Goal: Information Seeking & Learning: Find specific fact

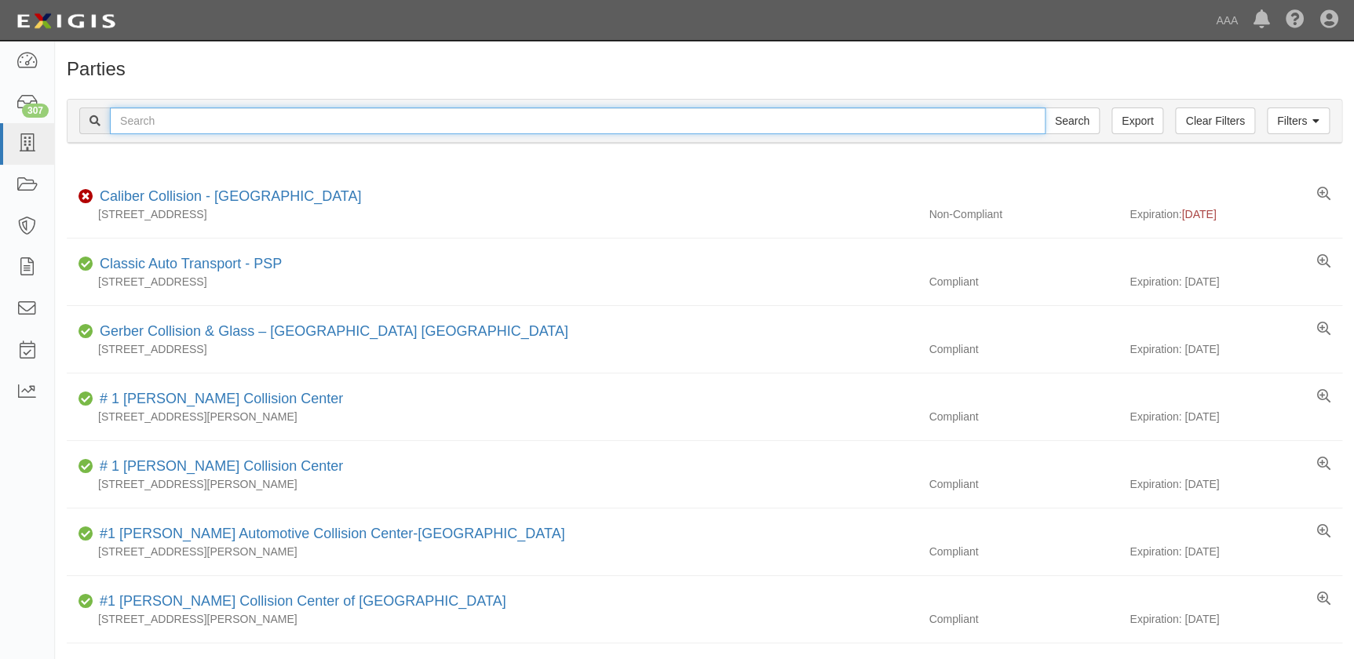
click at [191, 122] on input "text" at bounding box center [577, 121] width 935 height 27
paste input "Fix Auto - San Diego"
type input "Fix Auto - San Diego"
click at [1044, 108] on input "Search" at bounding box center [1071, 121] width 55 height 27
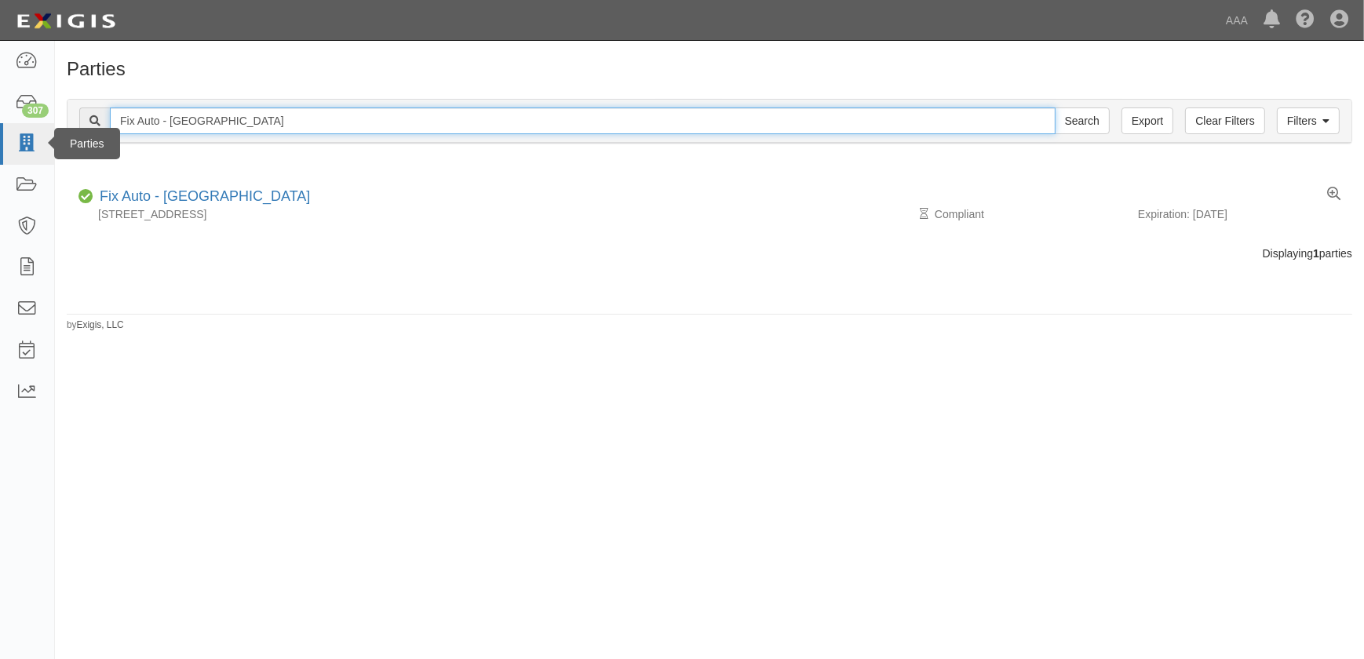
drag, startPoint x: 74, startPoint y: 134, endPoint x: 49, endPoint y: 131, distance: 25.3
click at [49, 131] on body "Toggle navigation Dashboard 307 Inbox Parties Agreements Coverages Documents Me…" at bounding box center [682, 320] width 1364 height 640
paste input "Sapaugh Auto Body"
click at [250, 116] on input "Sapaugh Auto Body" at bounding box center [583, 121] width 946 height 27
drag, startPoint x: 250, startPoint y: 116, endPoint x: 163, endPoint y: 122, distance: 87.3
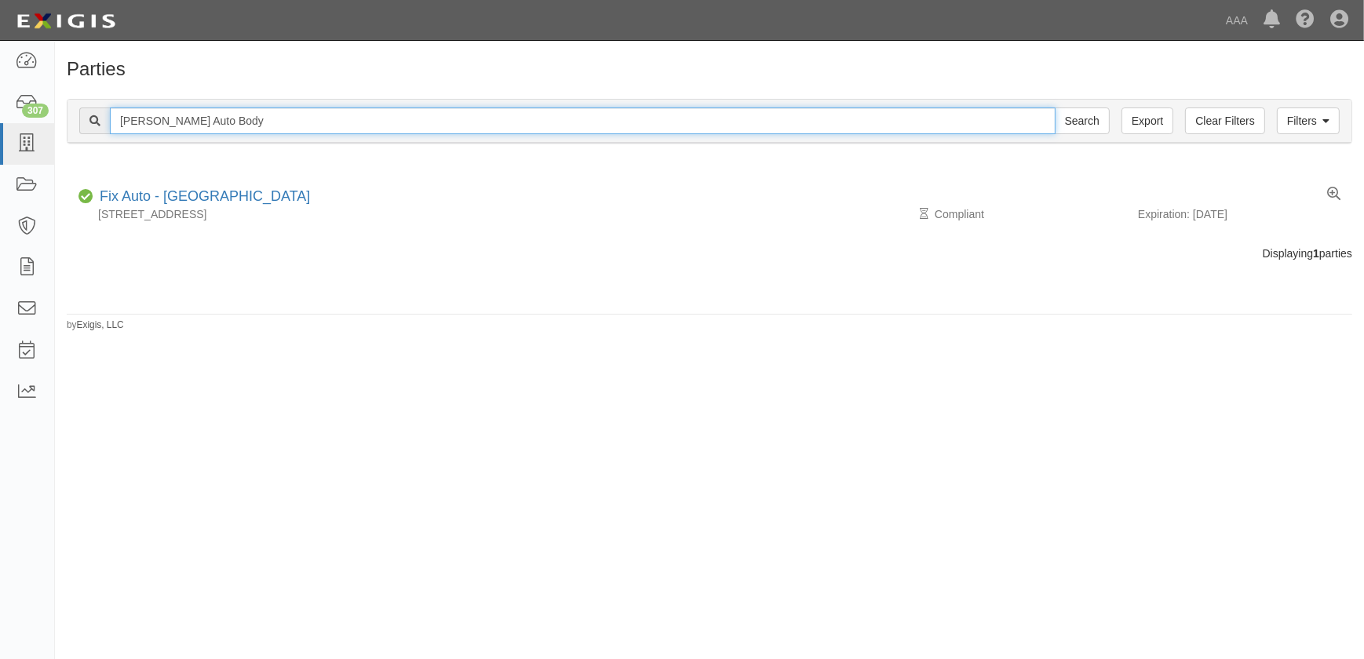
click at [163, 122] on input "Sapaugh Auto Body" at bounding box center [583, 121] width 946 height 27
type input "Sapaugh"
click at [1055, 108] on input "Search" at bounding box center [1082, 121] width 55 height 27
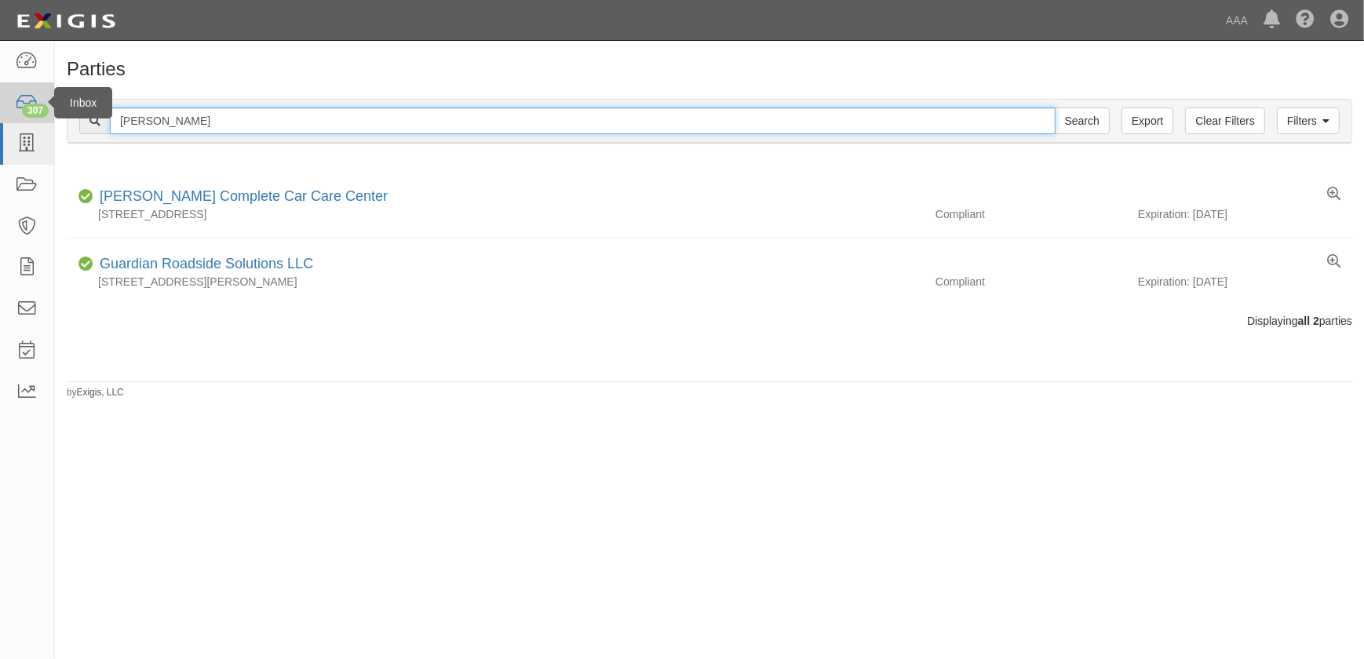
drag, startPoint x: 213, startPoint y: 121, endPoint x: 42, endPoint y: 120, distance: 171.1
click at [42, 120] on body "Toggle navigation Dashboard 307 Inbox Parties Agreements Coverages Documents Me…" at bounding box center [682, 320] width 1364 height 640
paste input "[PERSON_NAME] Collision Center"
type input "[PERSON_NAME] Collision Center"
click at [1055, 108] on input "Search" at bounding box center [1082, 121] width 55 height 27
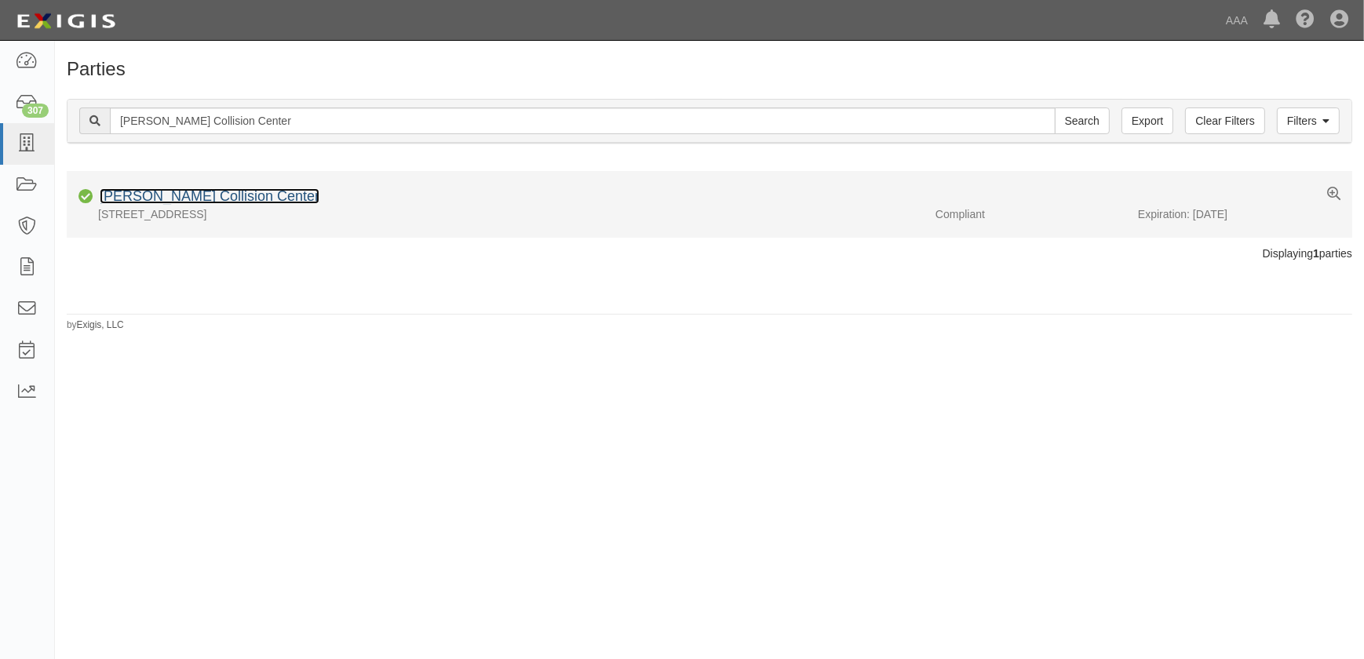
click at [182, 195] on link "[PERSON_NAME] Collision Center" at bounding box center [210, 196] width 220 height 16
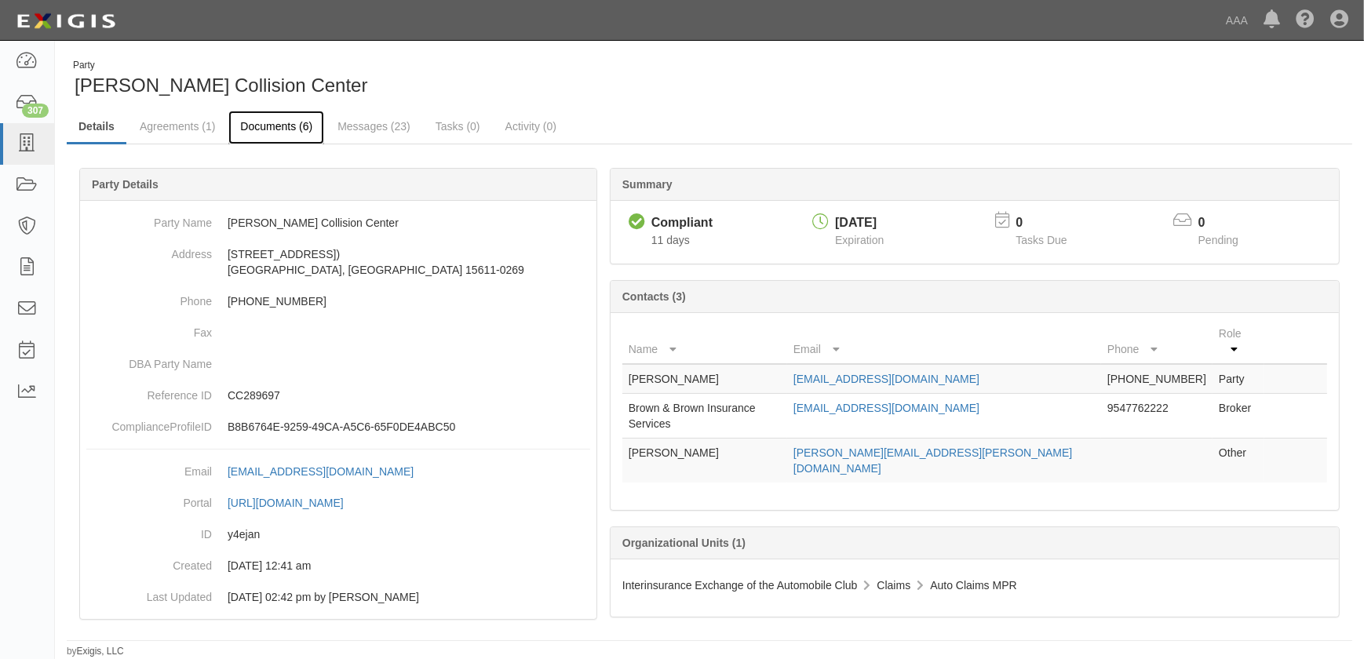
click at [293, 123] on link "Documents (6)" at bounding box center [276, 128] width 96 height 34
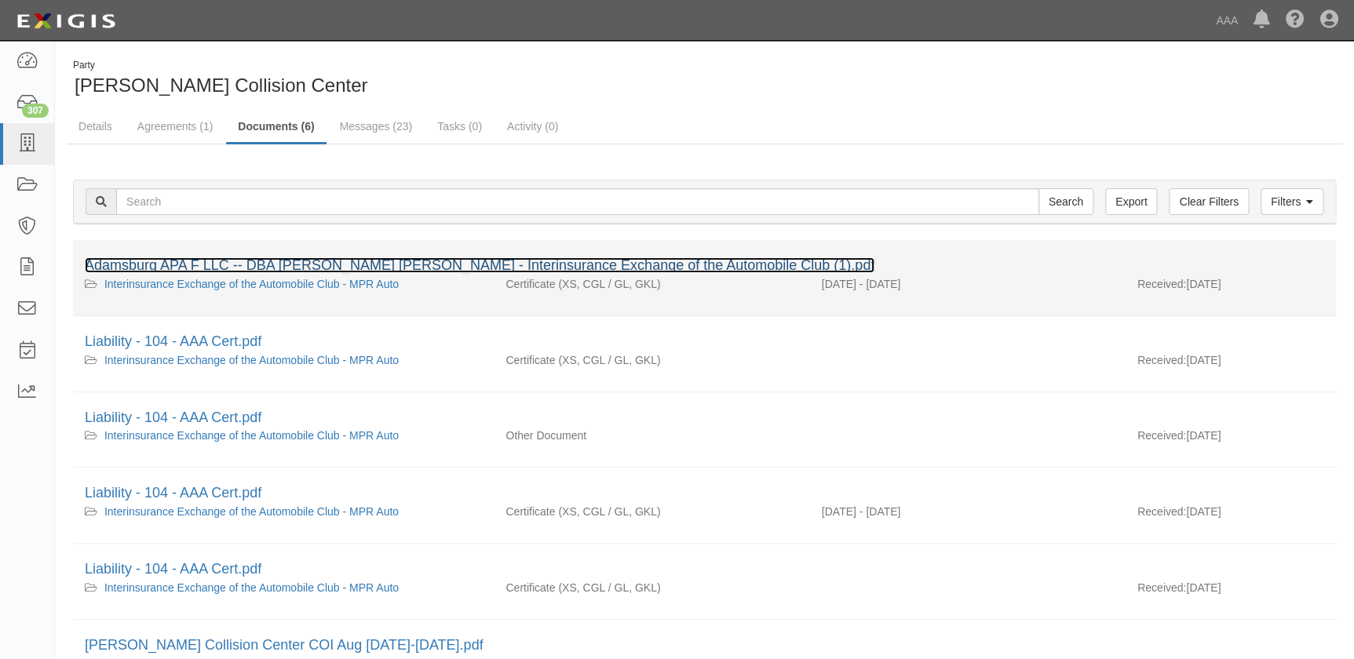
click at [275, 269] on link "Adamsburg APA F LLC -- DBA Kenny Ross Ford - Interinsurance Exchange of the Aut…" at bounding box center [479, 265] width 789 height 16
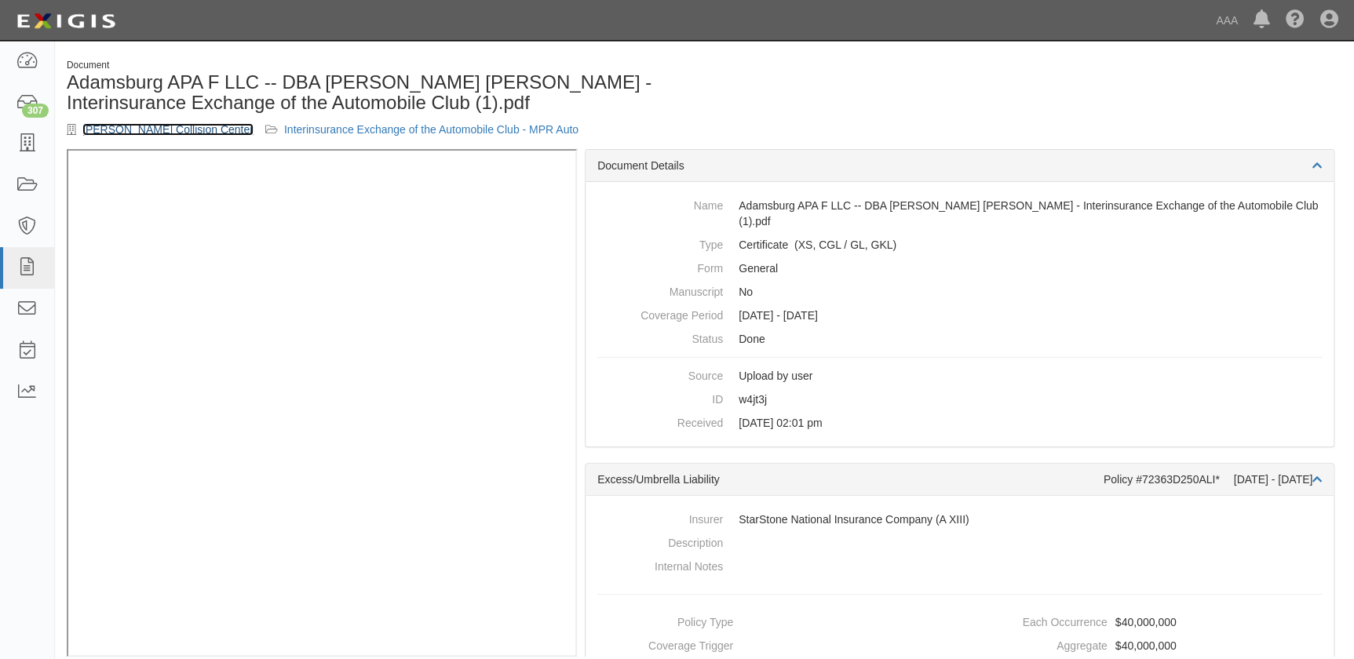
click at [154, 130] on link "Kenny Ross Collision Center" at bounding box center [167, 129] width 171 height 13
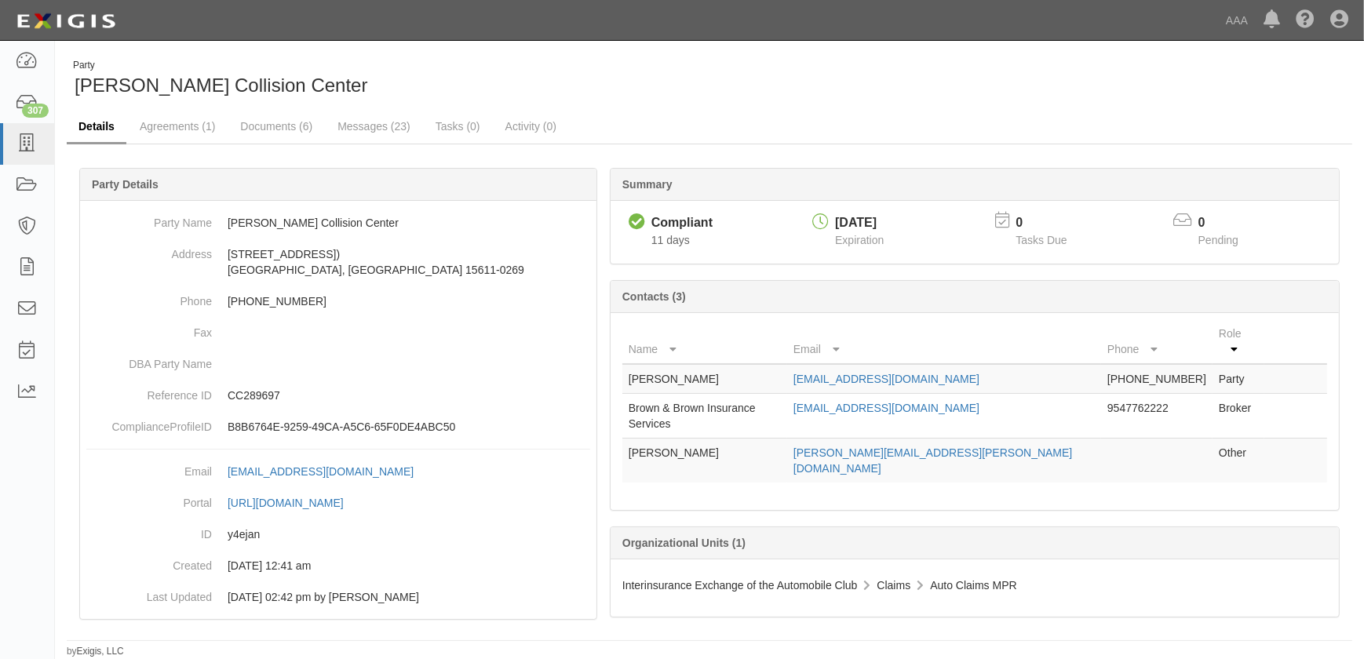
click at [105, 121] on link "Details" at bounding box center [97, 128] width 60 height 34
click at [19, 141] on icon at bounding box center [27, 144] width 22 height 18
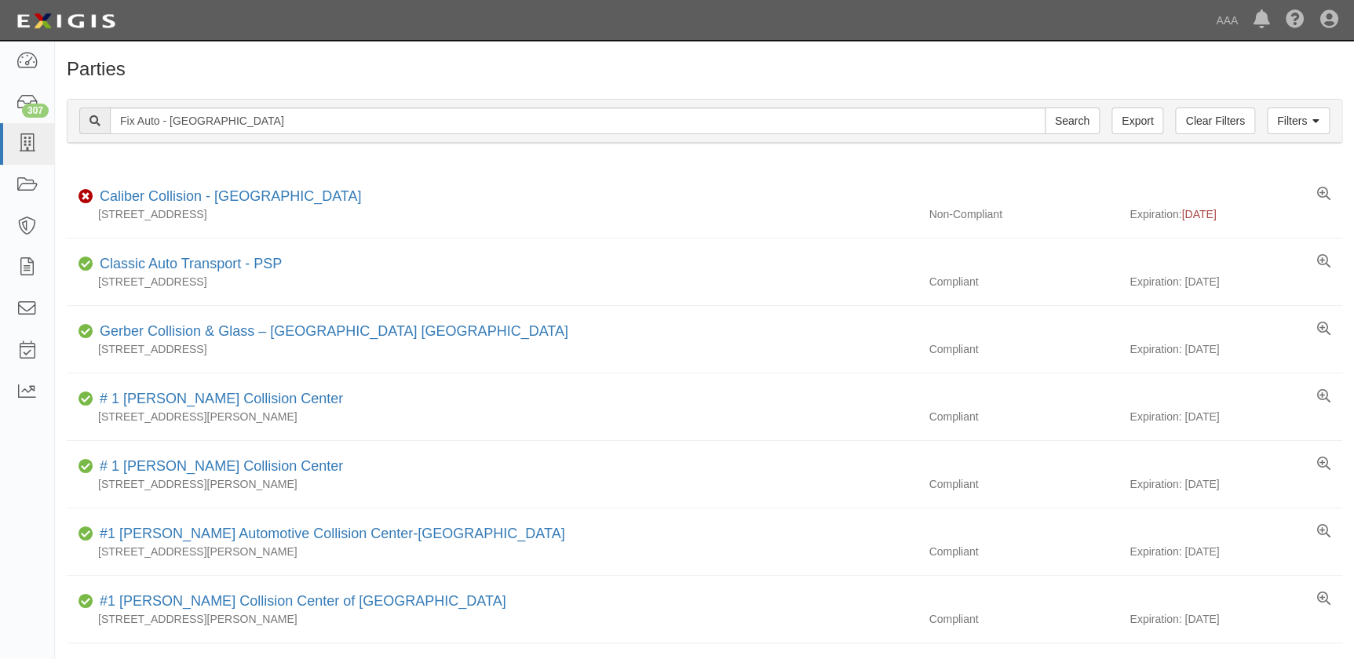
type input "Fix Auto - [GEOGRAPHIC_DATA]"
click at [1044, 108] on input "Search" at bounding box center [1071, 121] width 55 height 27
